Goal: Transaction & Acquisition: Download file/media

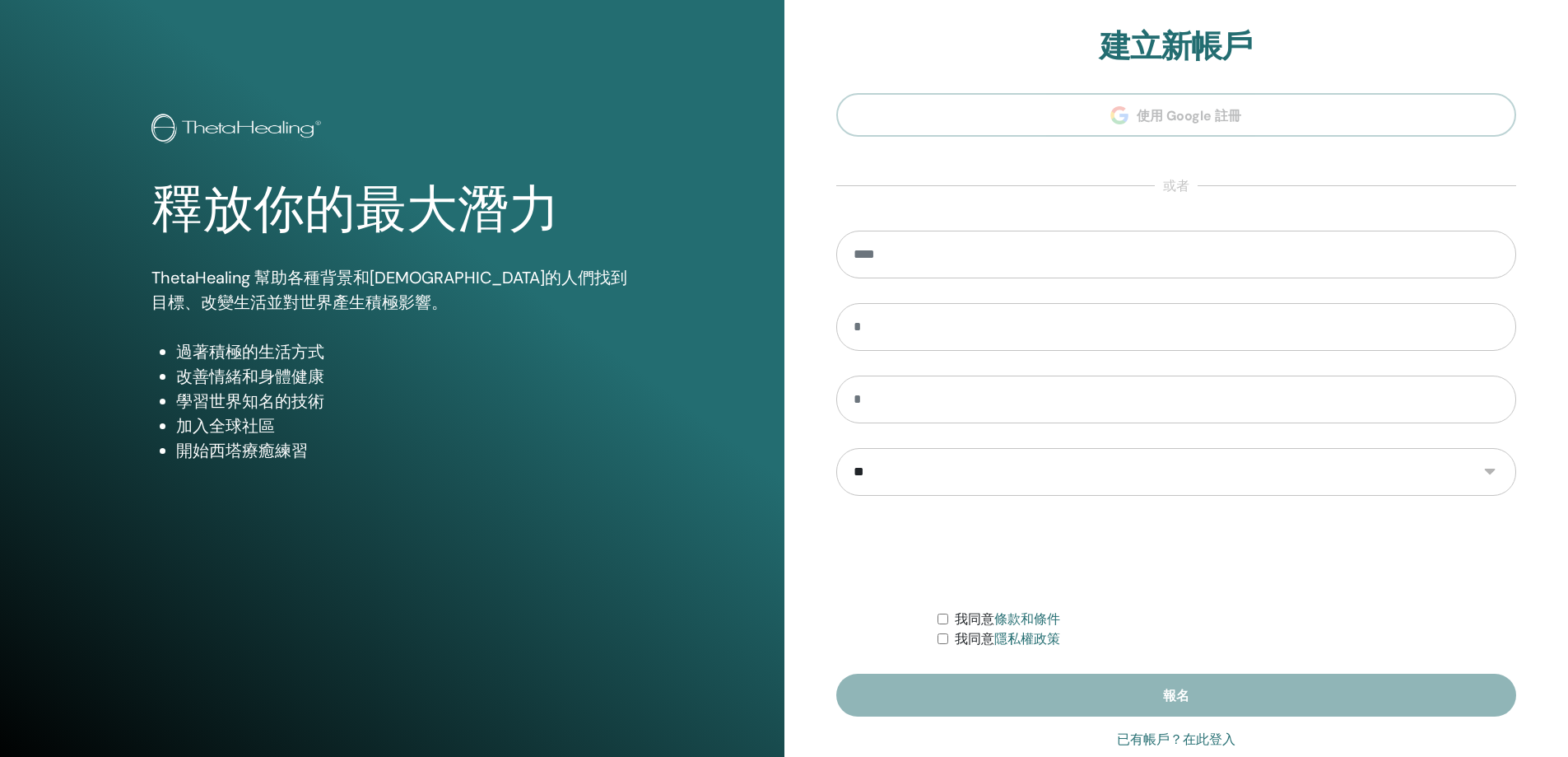
type input "**********"
click at [1160, 741] on font "已有帳戶？在此登入" at bounding box center [1176, 738] width 118 height 15
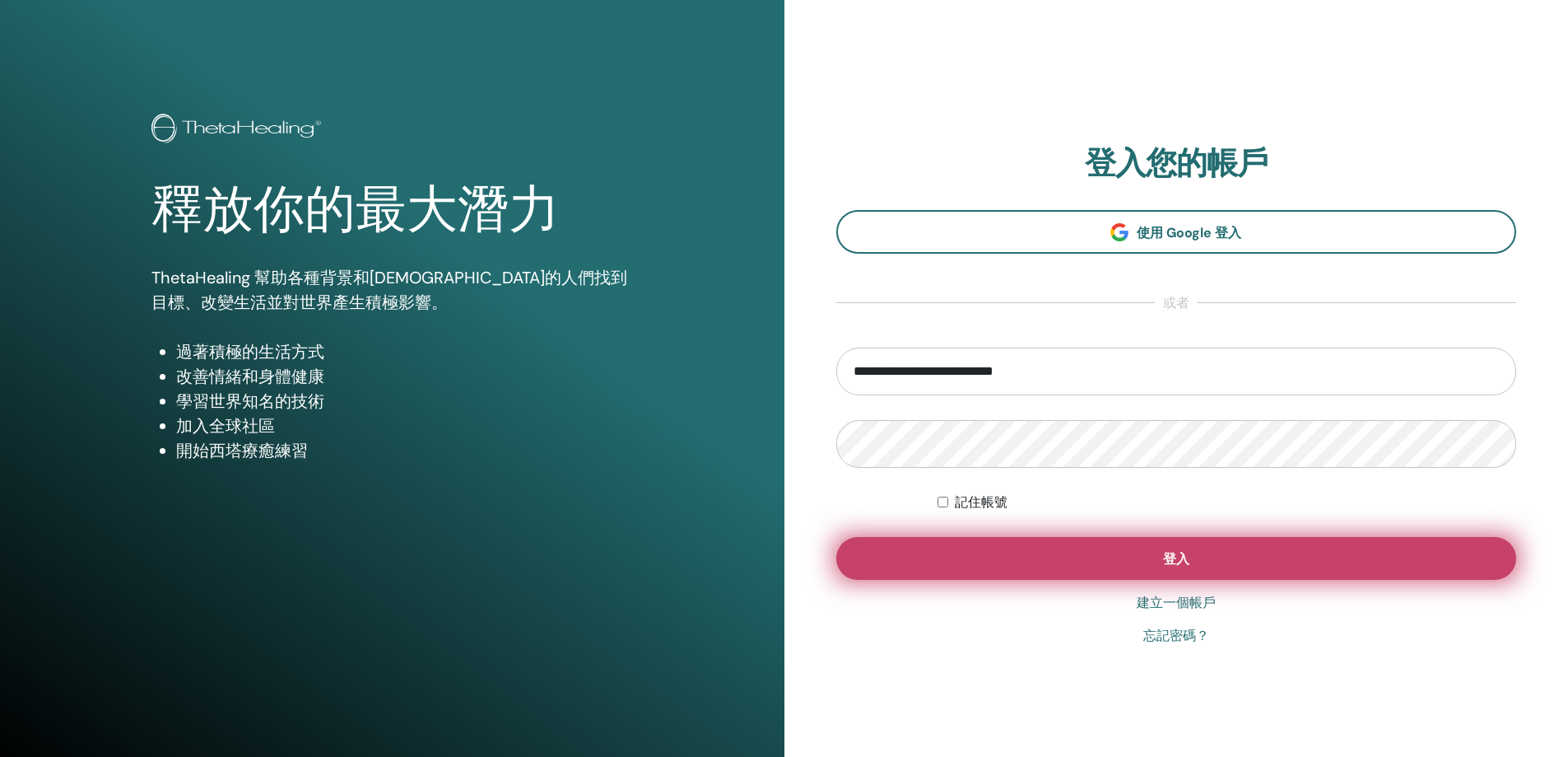
click at [1243, 551] on button "登入" at bounding box center [1176, 558] width 681 height 43
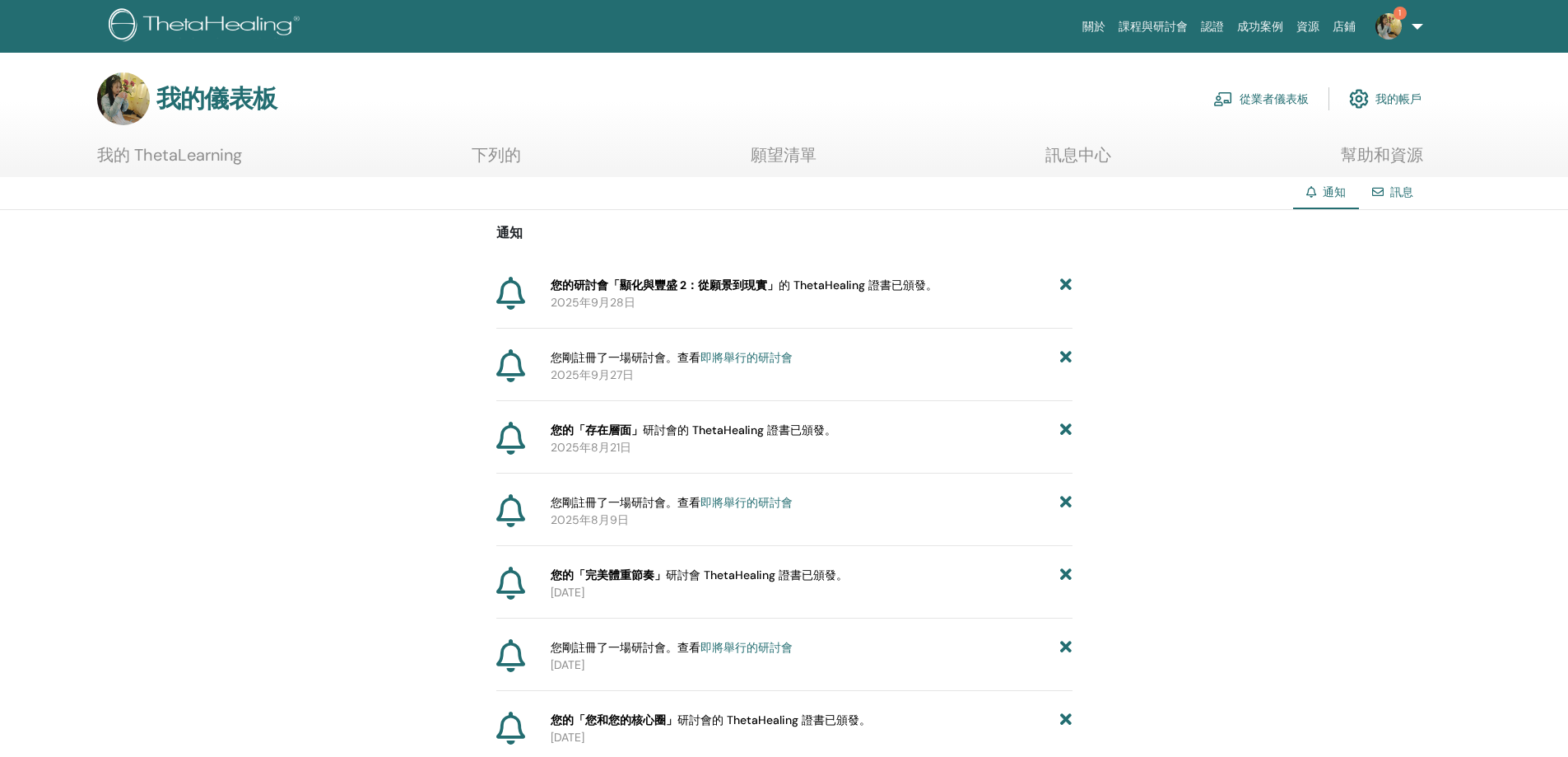
click at [213, 164] on font "我的 ThetaLearning" at bounding box center [169, 155] width 145 height 22
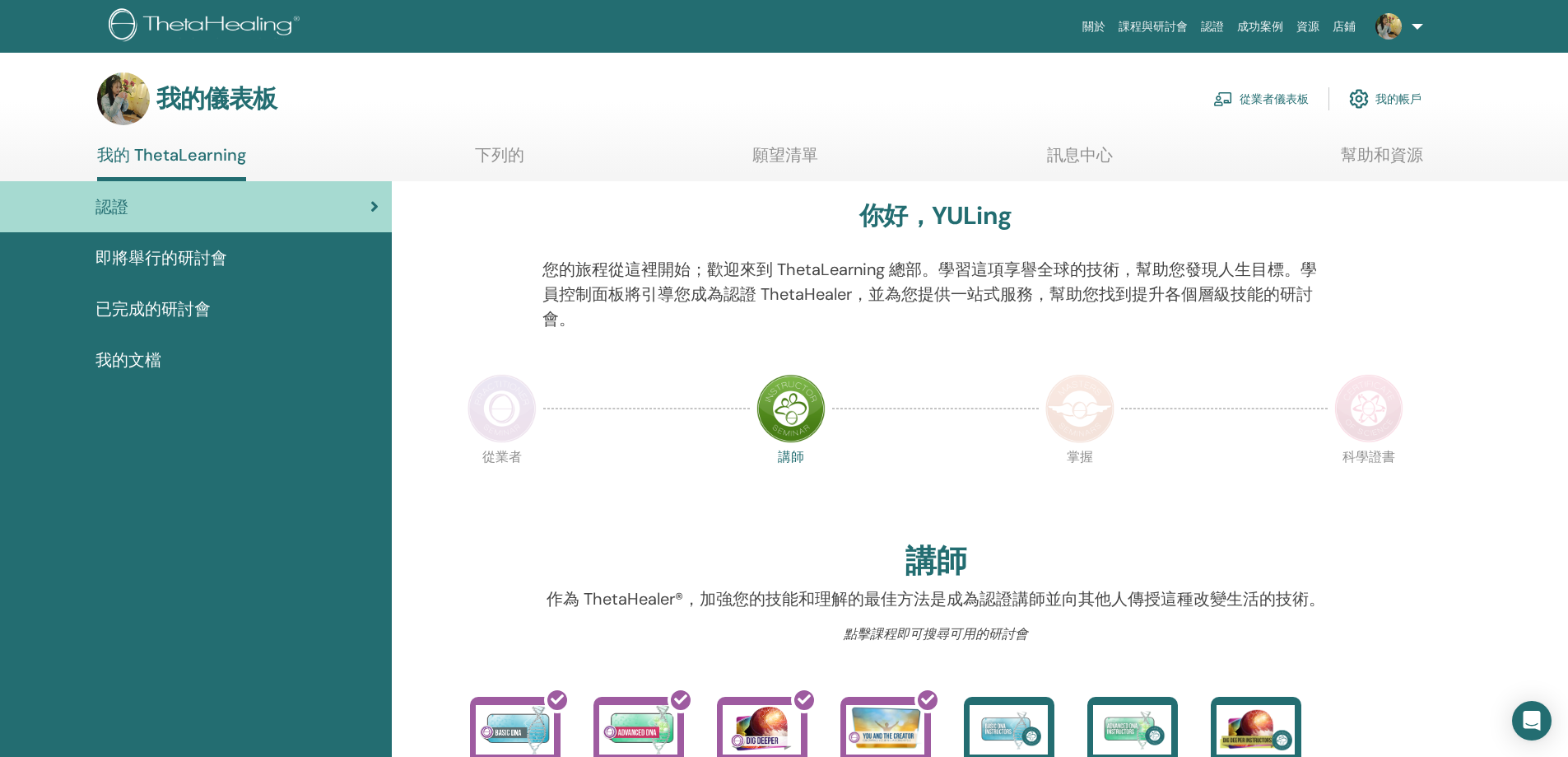
click at [182, 246] on span "即將舉行的研討會" at bounding box center [162, 257] width 132 height 24
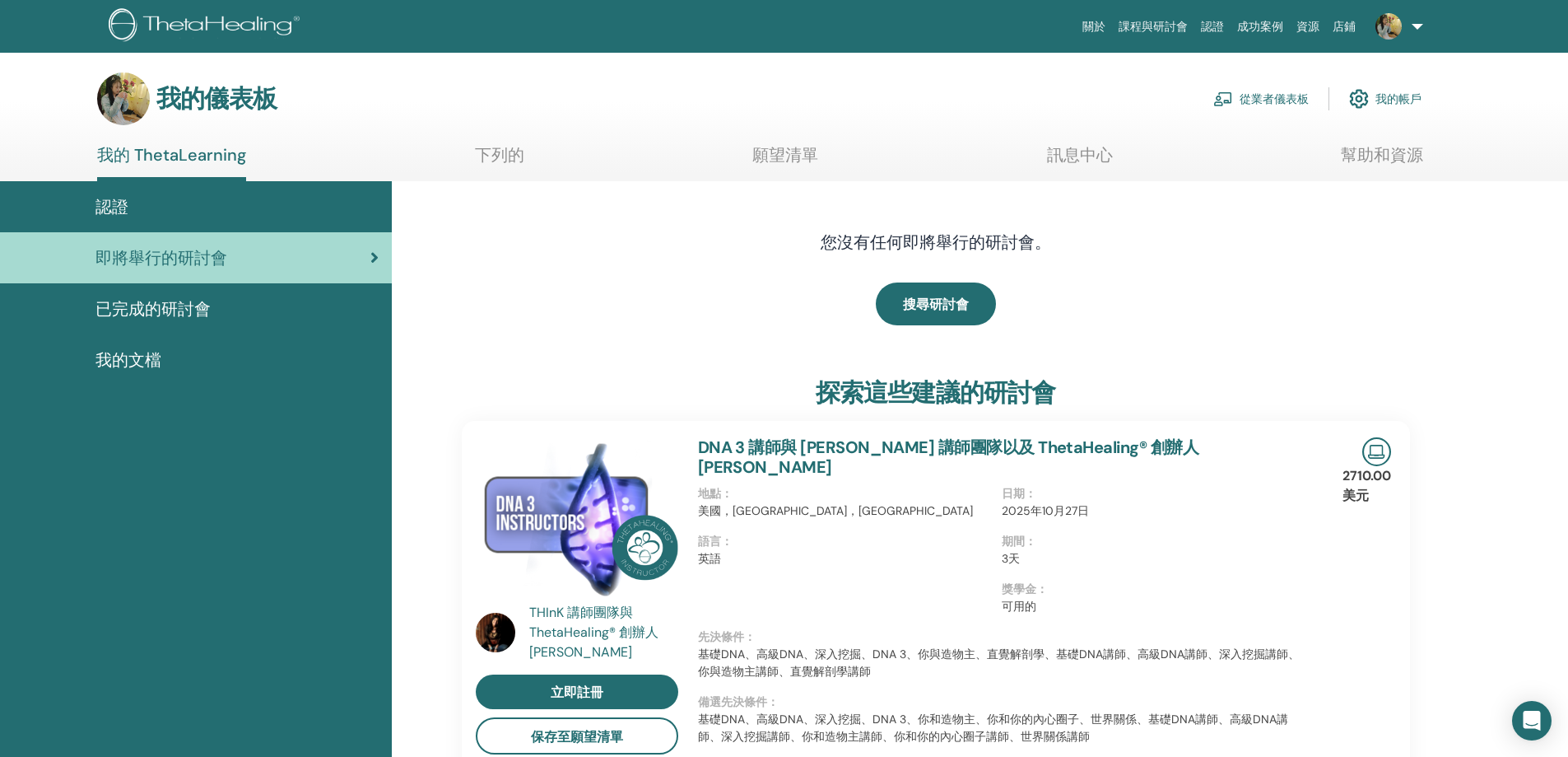
click at [207, 206] on div "認證" at bounding box center [196, 206] width 365 height 24
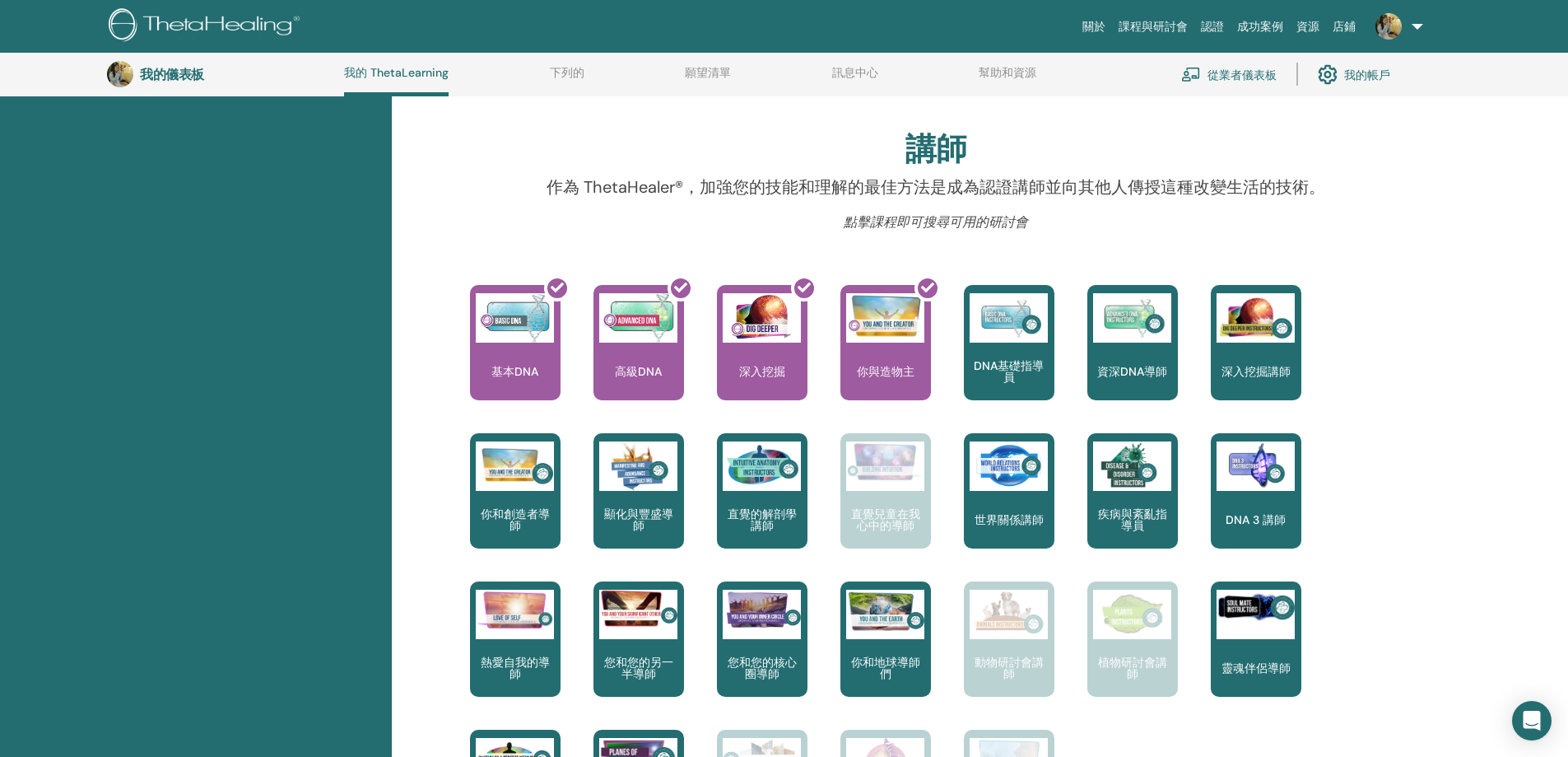
scroll to position [208, 0]
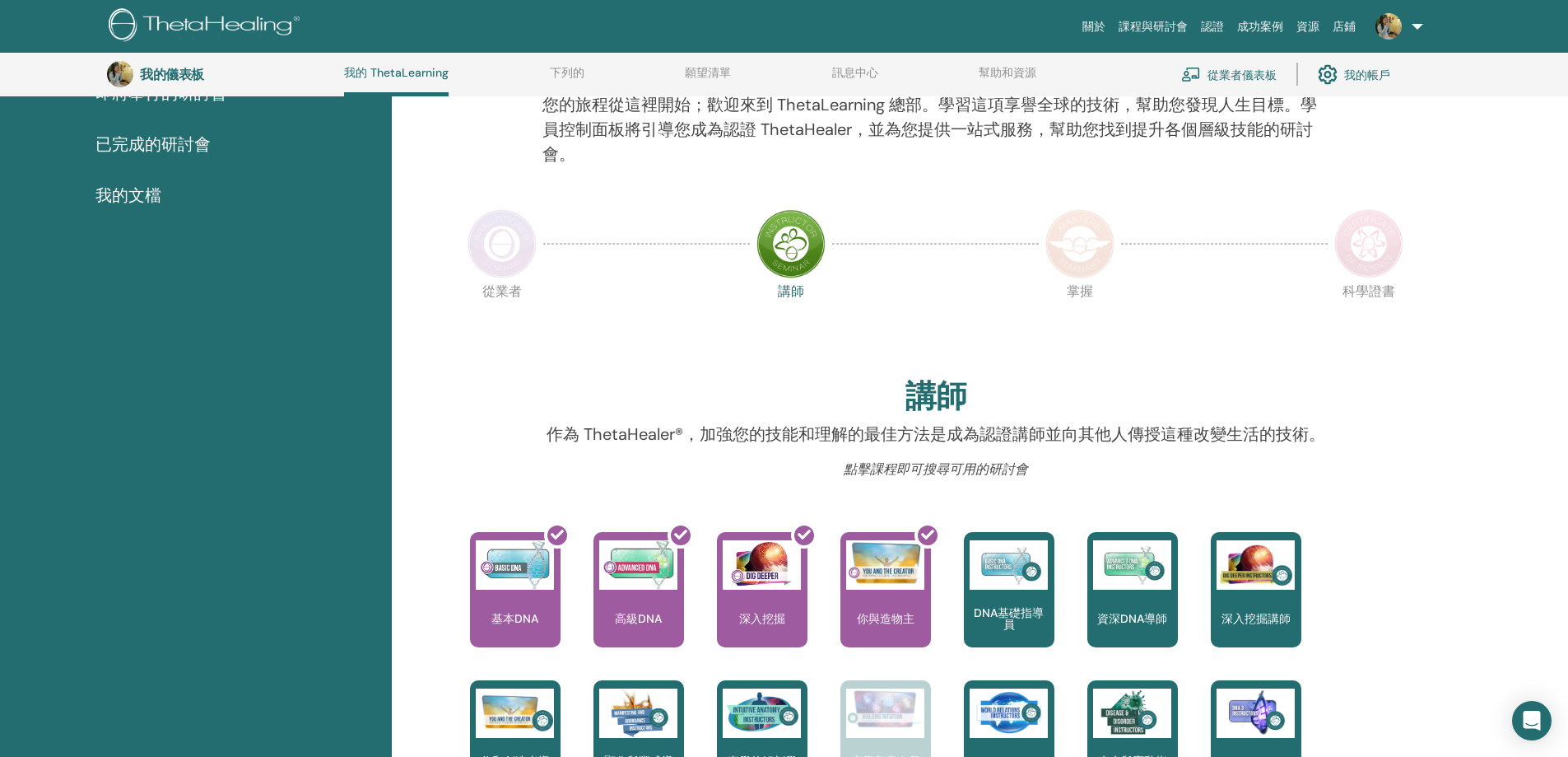
click at [462, 232] on div at bounding box center [503, 244] width 82 height 76
click at [495, 239] on img at bounding box center [502, 243] width 69 height 69
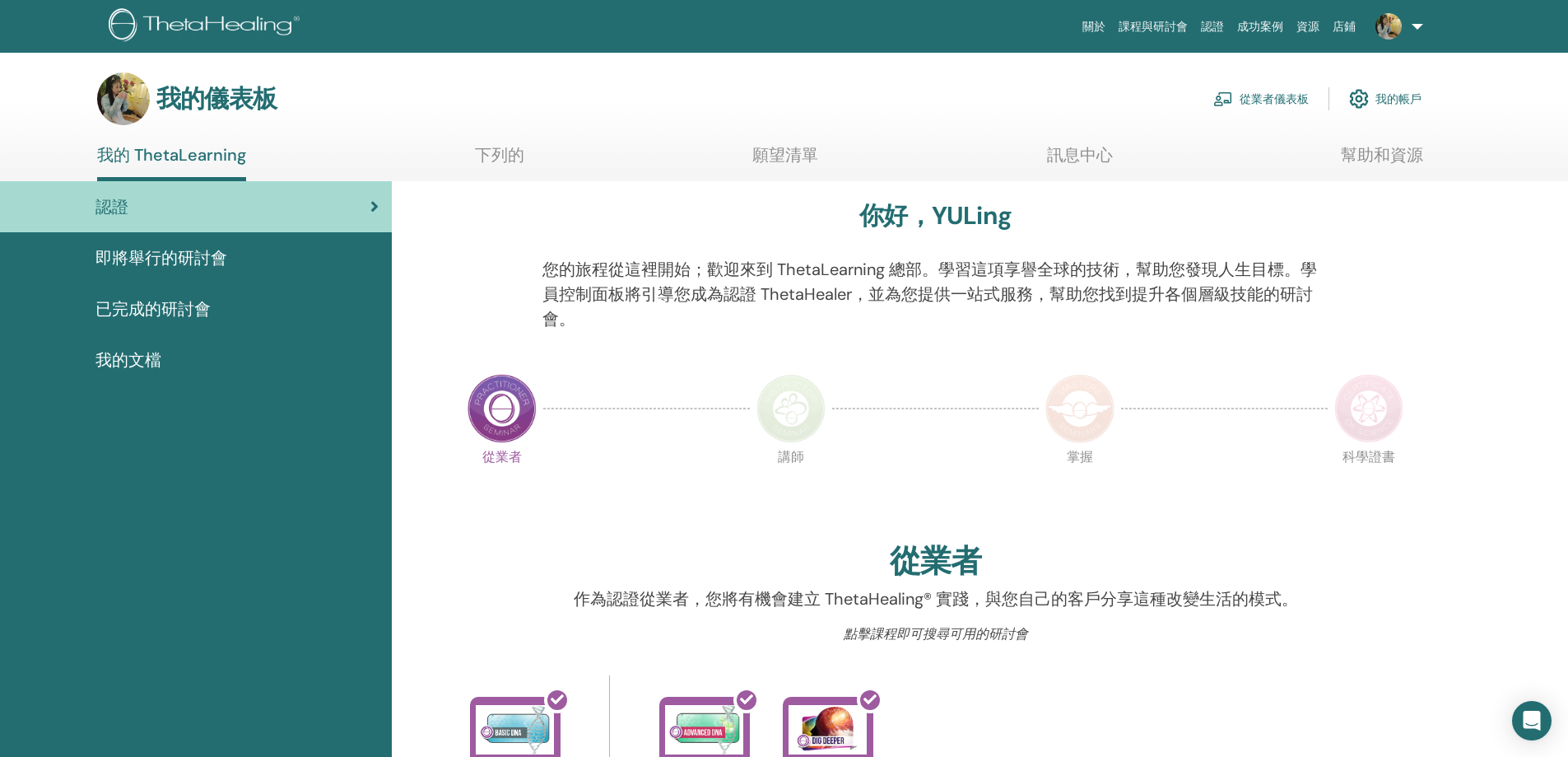
click at [203, 268] on font "即將舉行的研討會" at bounding box center [162, 258] width 132 height 22
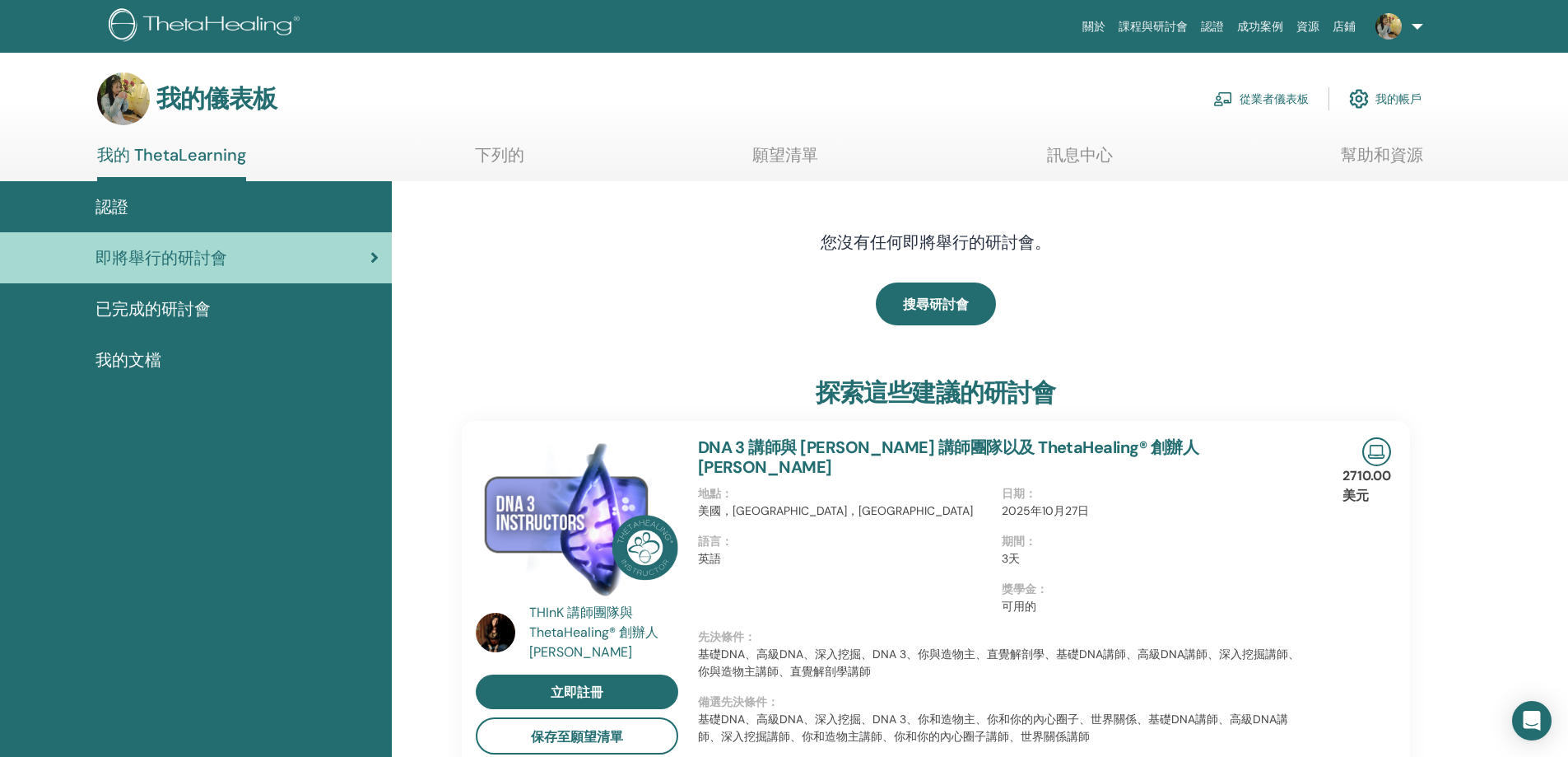
click at [206, 316] on font "已完成的研討會" at bounding box center [153, 309] width 115 height 22
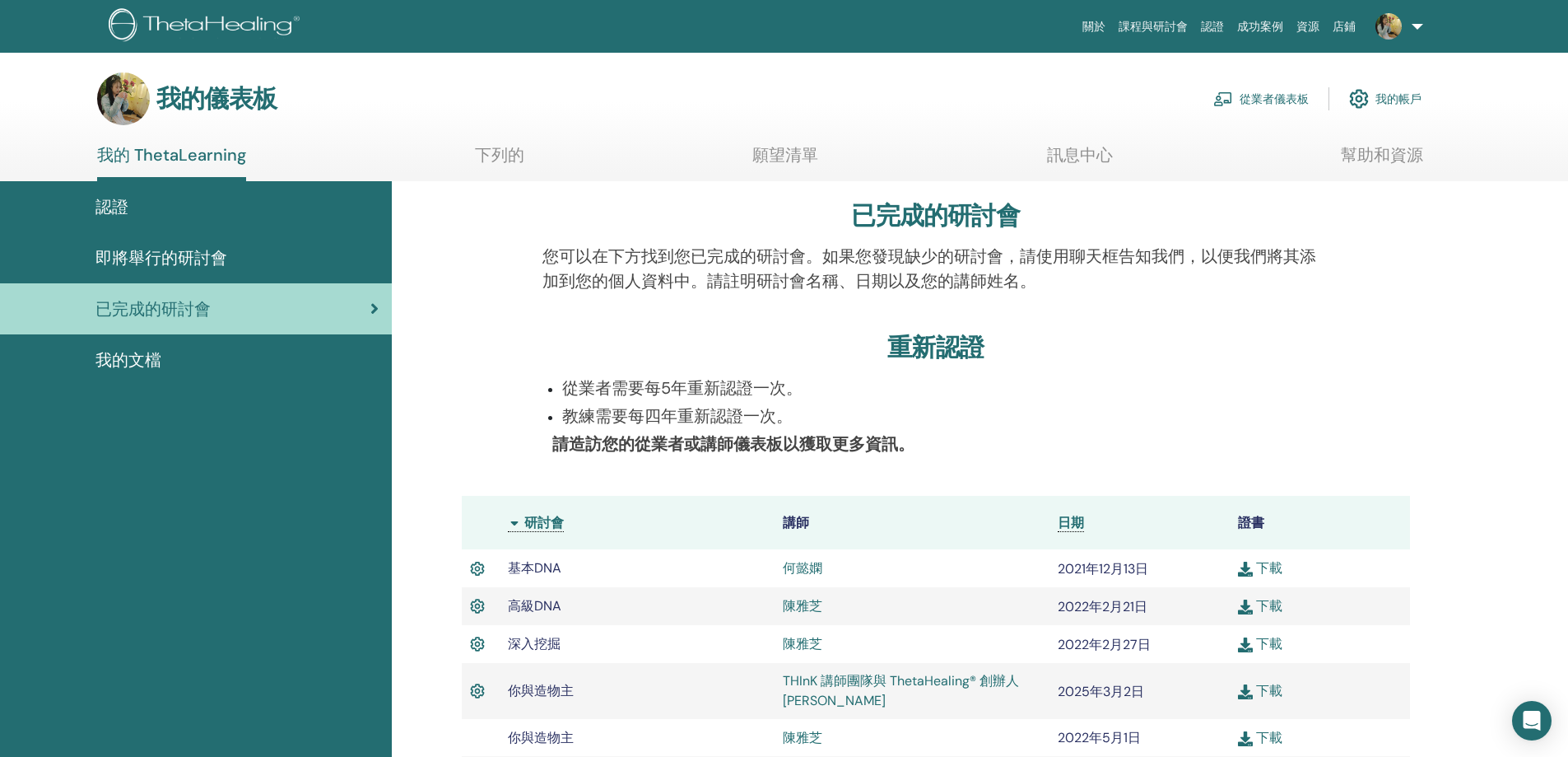
scroll to position [82, 0]
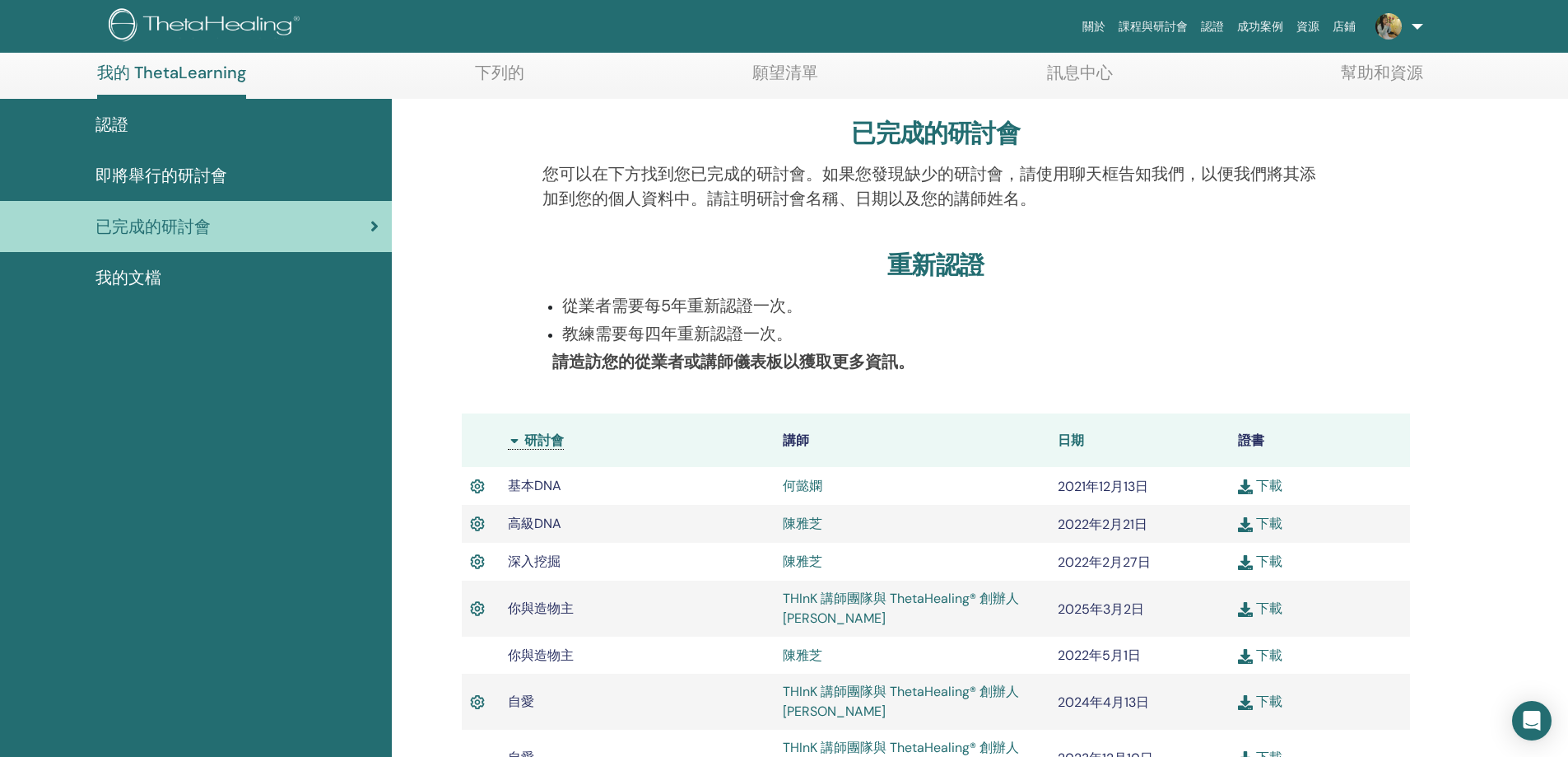
click at [1073, 442] on font "日期" at bounding box center [1071, 440] width 26 height 17
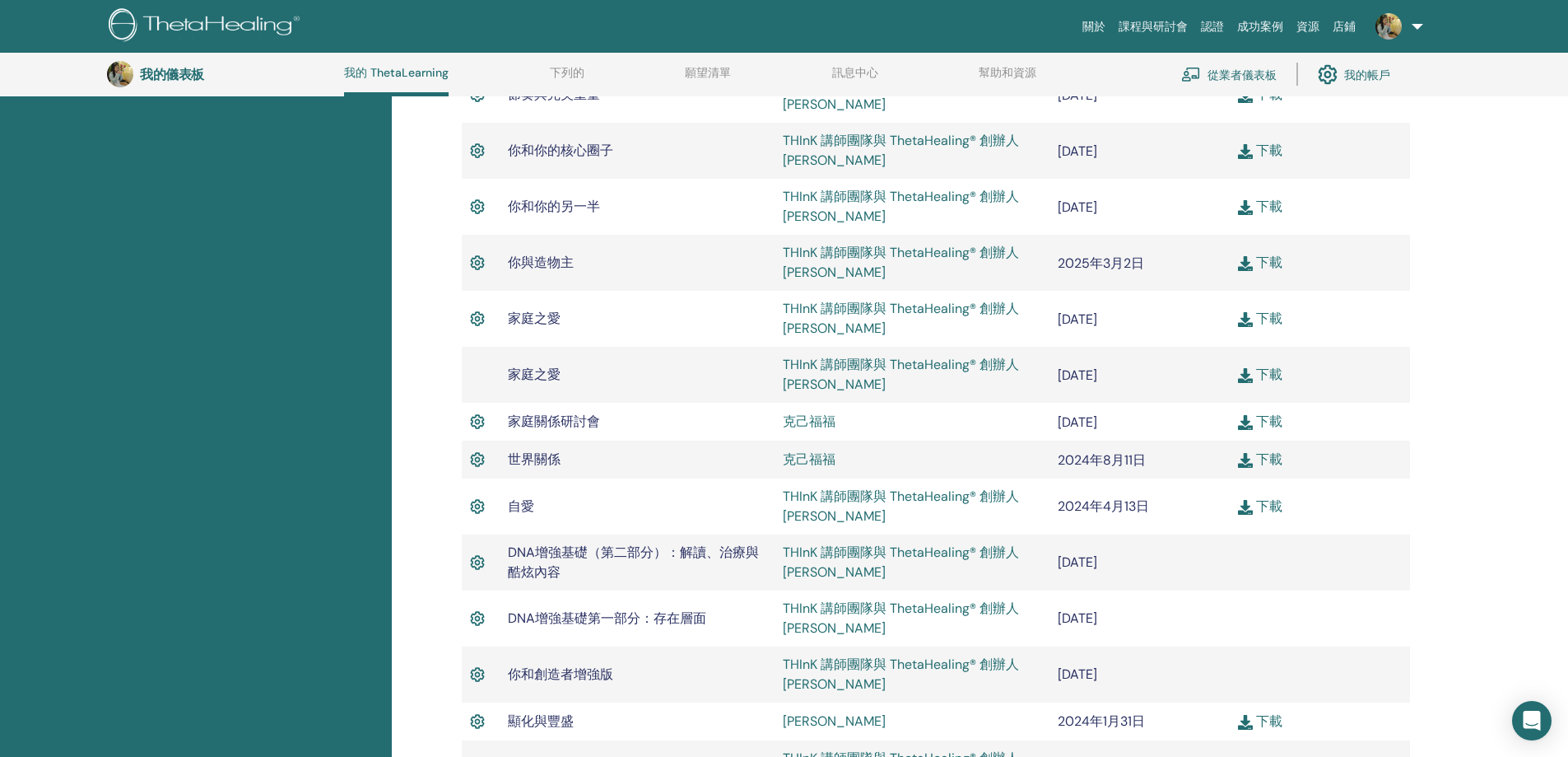
scroll to position [126, 0]
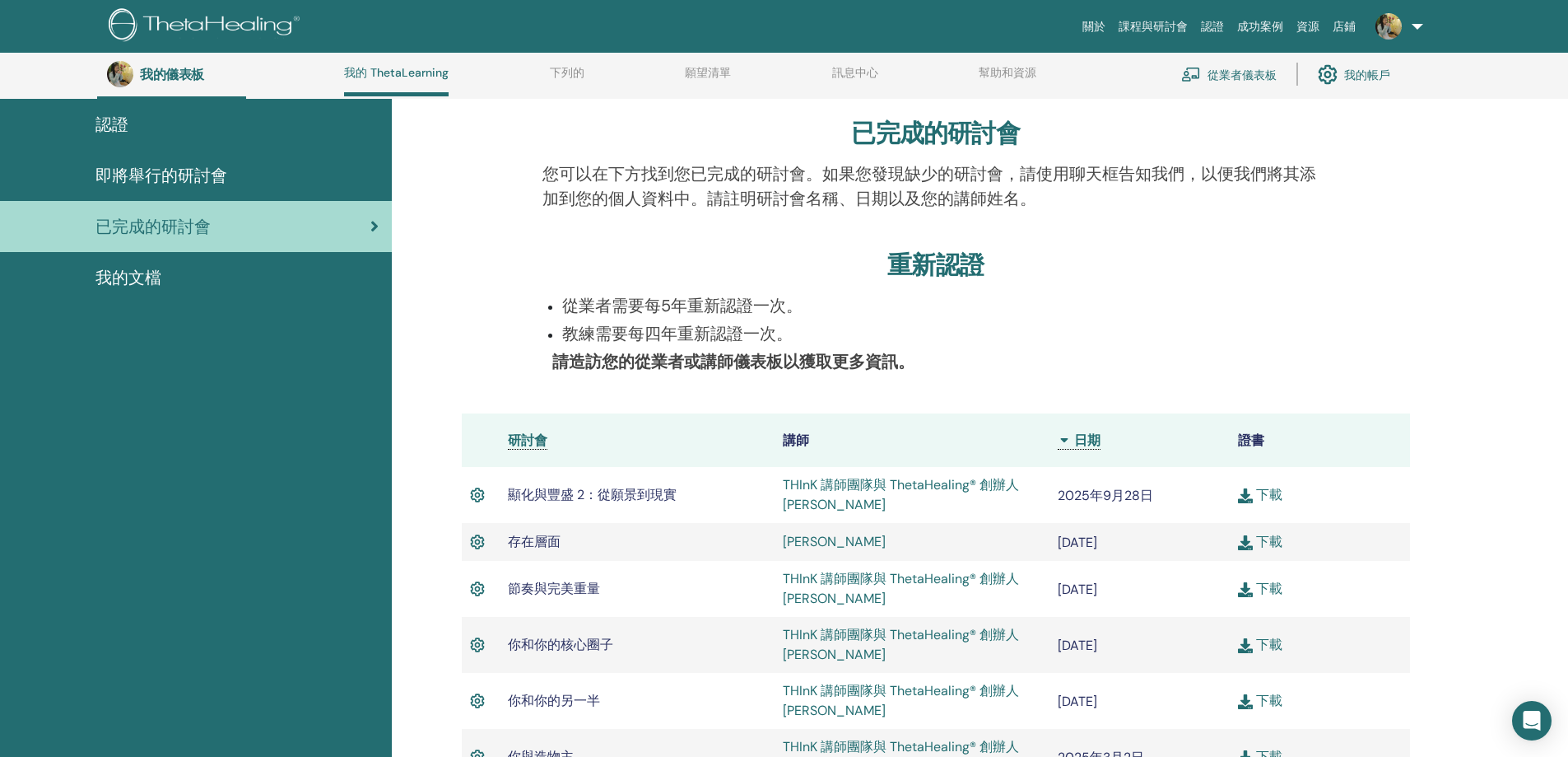
click at [1263, 497] on font "下載" at bounding box center [1269, 494] width 26 height 17
drag, startPoint x: 684, startPoint y: 498, endPoint x: 512, endPoint y: 491, distance: 172.1
click at [505, 493] on td "顯化與豐盛 2：從願景到現實" at bounding box center [638, 495] width 275 height 56
copy font "顯化與豐盛 2：從願景到現實"
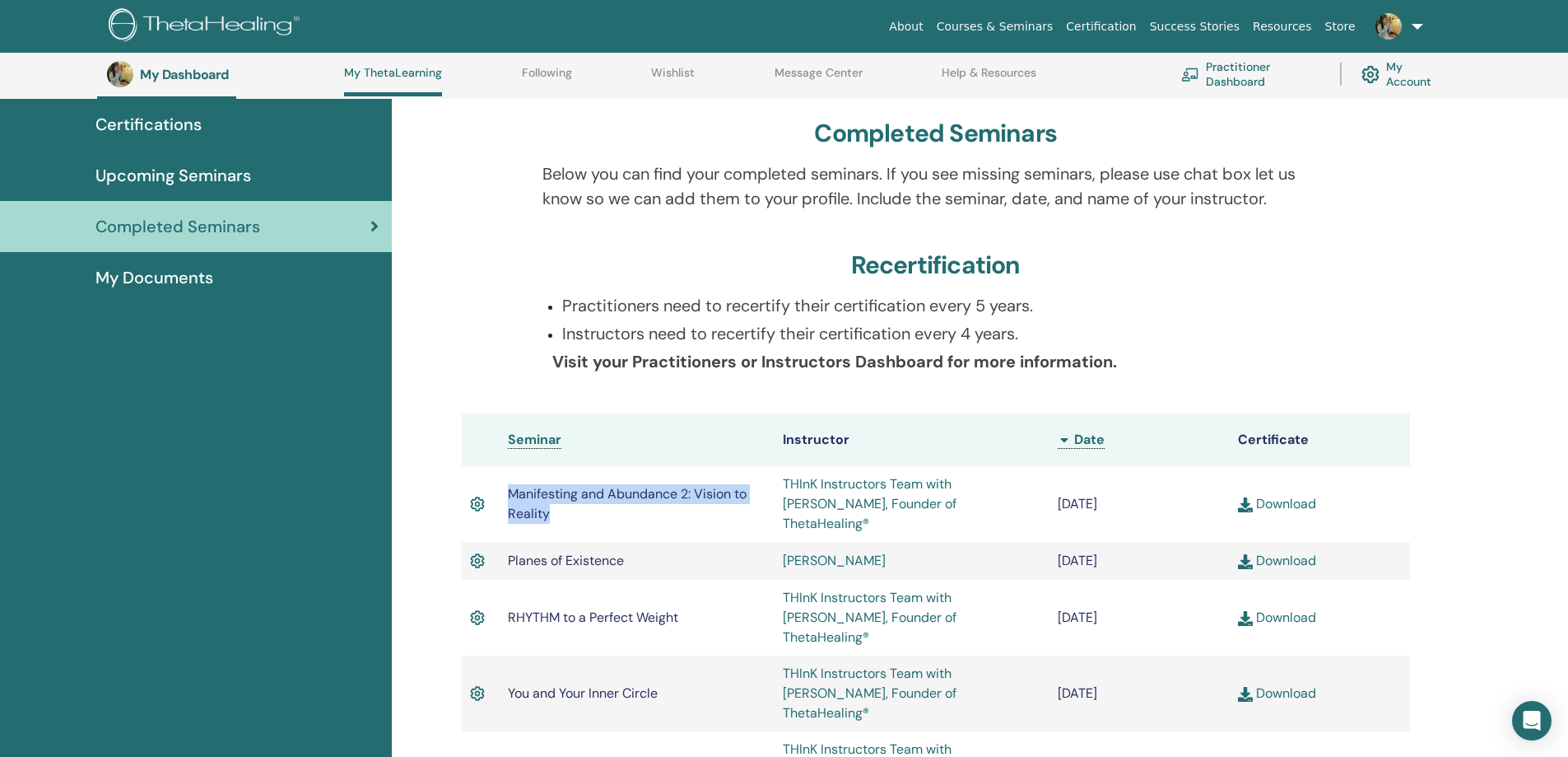
drag, startPoint x: 581, startPoint y: 508, endPoint x: 498, endPoint y: 487, distance: 85.6
click at [498, 487] on tr "Manifesting and Abundance 2: Vision to Reality THInK Instructors Team with [PER…" at bounding box center [936, 504] width 949 height 76
copy tr "Manifesting and Abundance 2: Vision to Reality"
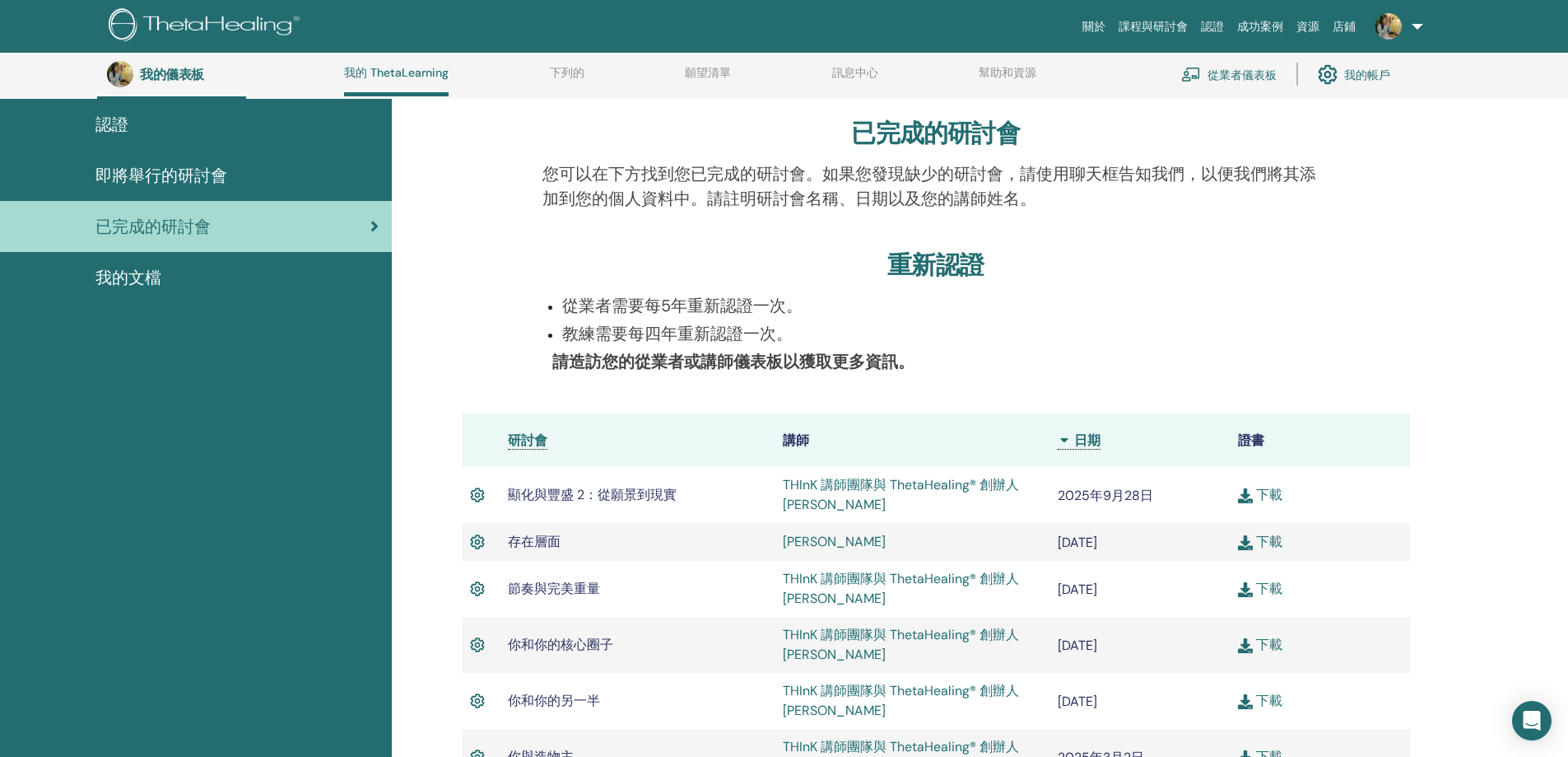
scroll to position [0, 0]
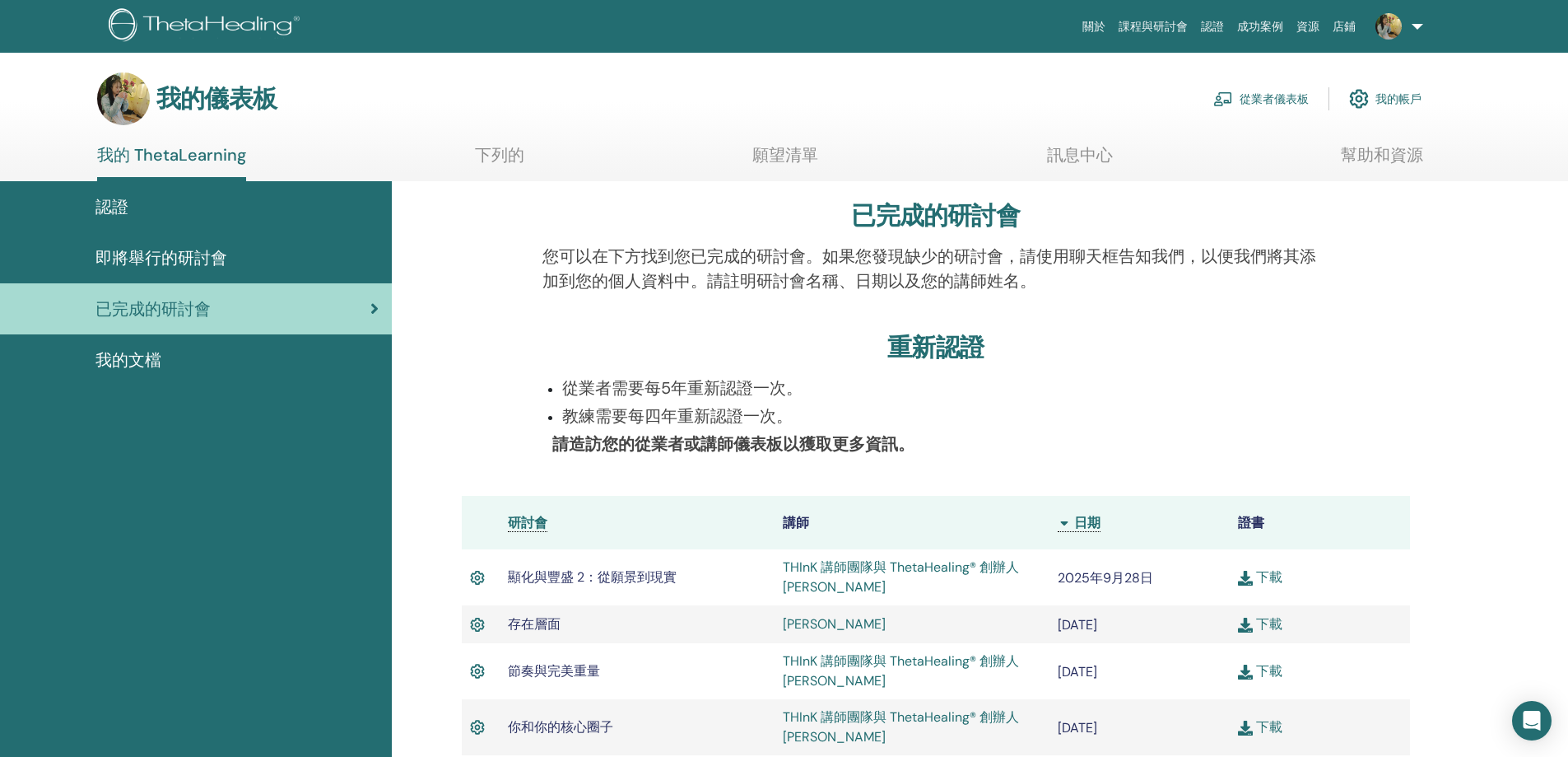
click at [118, 206] on font "認證" at bounding box center [112, 207] width 33 height 22
